Goal: Task Accomplishment & Management: Manage account settings

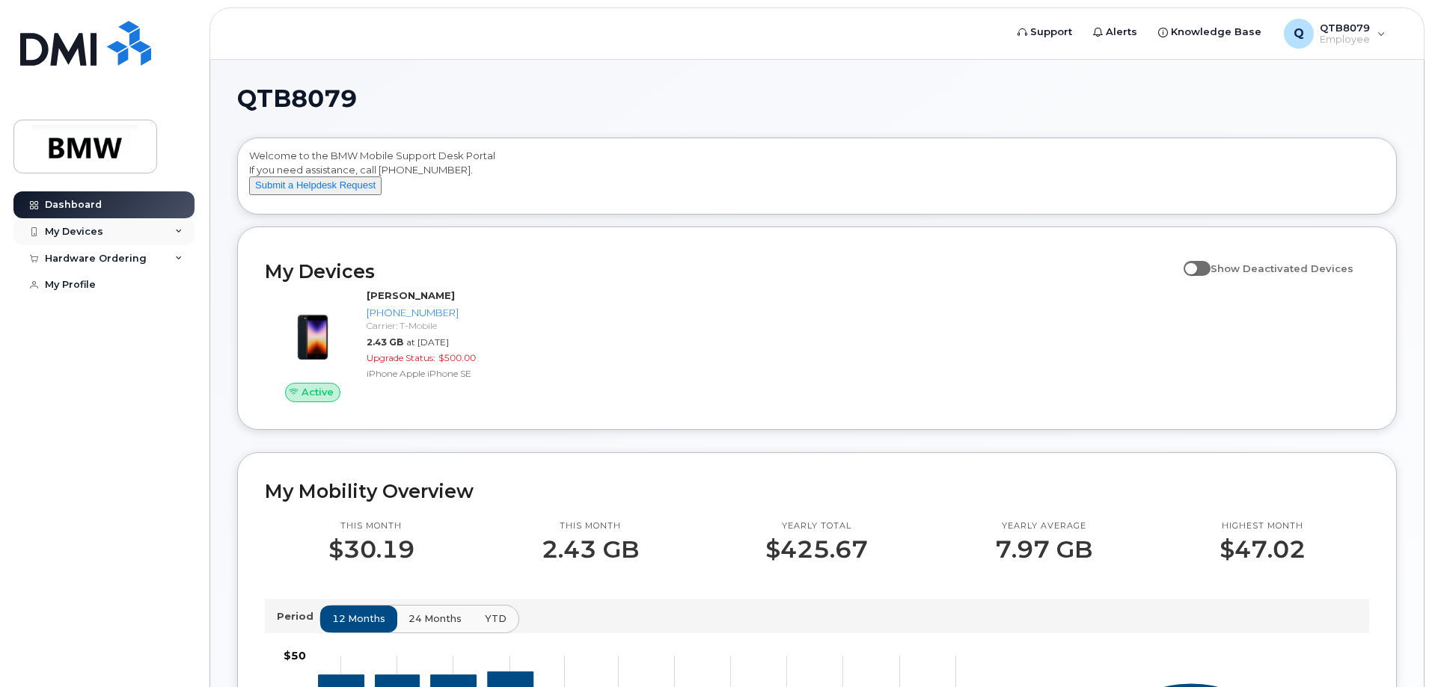
click at [178, 229] on icon at bounding box center [178, 231] width 7 height 7
click at [166, 353] on div "Hardware Ordering" at bounding box center [103, 339] width 181 height 27
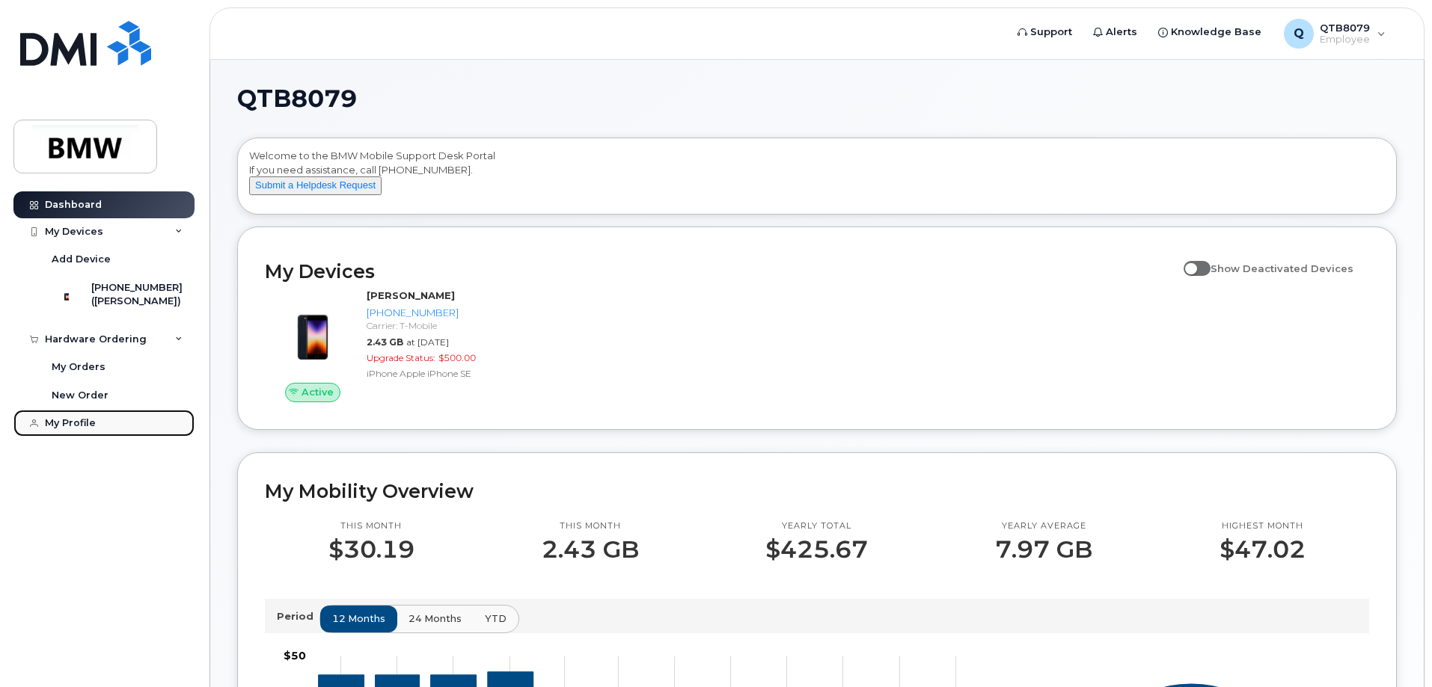
click at [94, 437] on link "My Profile" at bounding box center [103, 423] width 181 height 27
